Goal: Find specific page/section: Find specific page/section

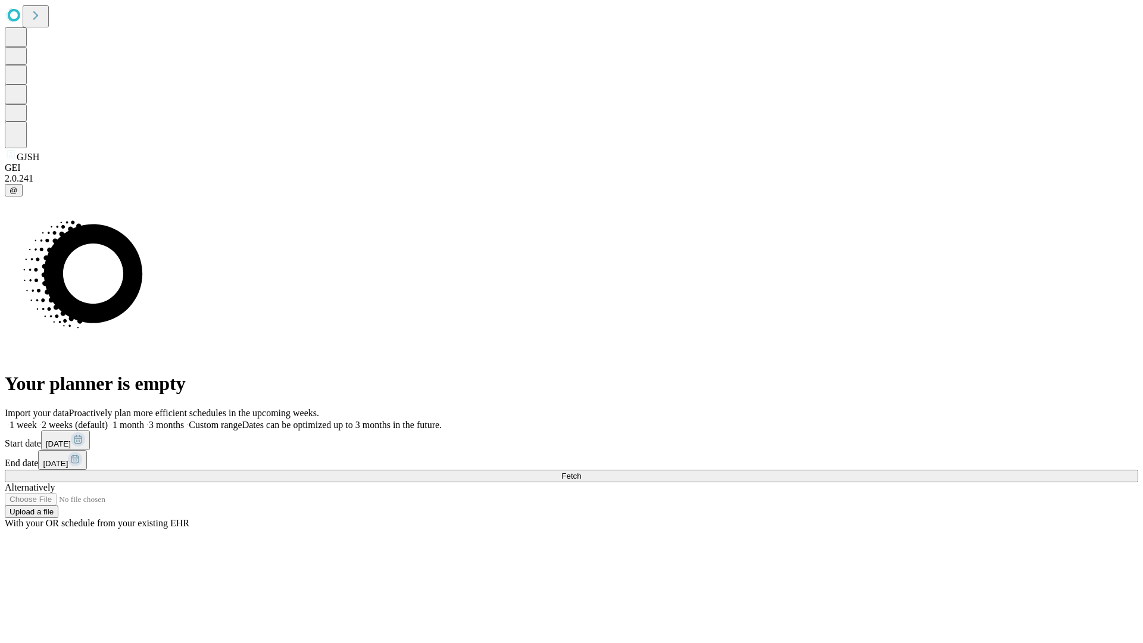
click at [581, 471] on span "Fetch" at bounding box center [571, 475] width 20 height 9
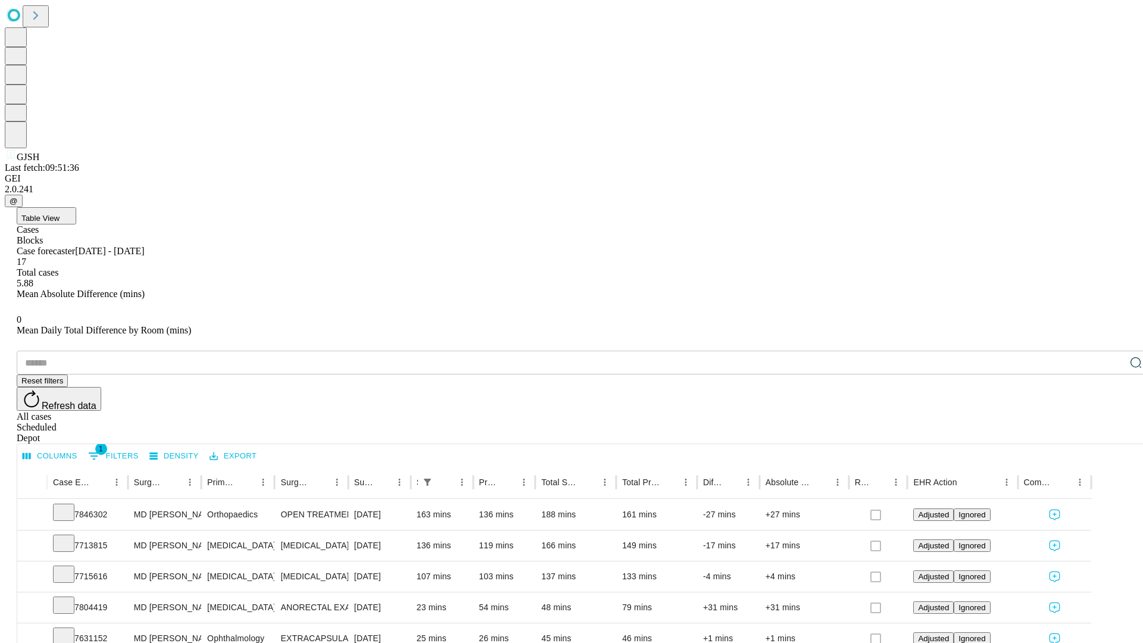
click at [60, 214] on span "Table View" at bounding box center [40, 218] width 38 height 9
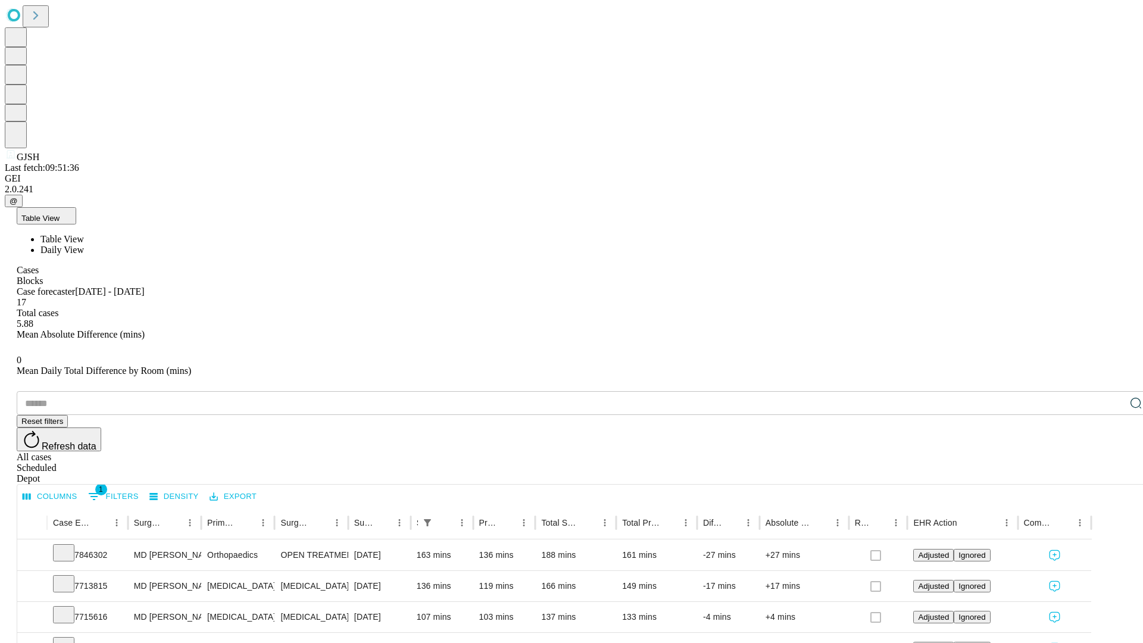
click at [84, 245] on span "Daily View" at bounding box center [61, 250] width 43 height 10
